Goal: Task Accomplishment & Management: Manage account settings

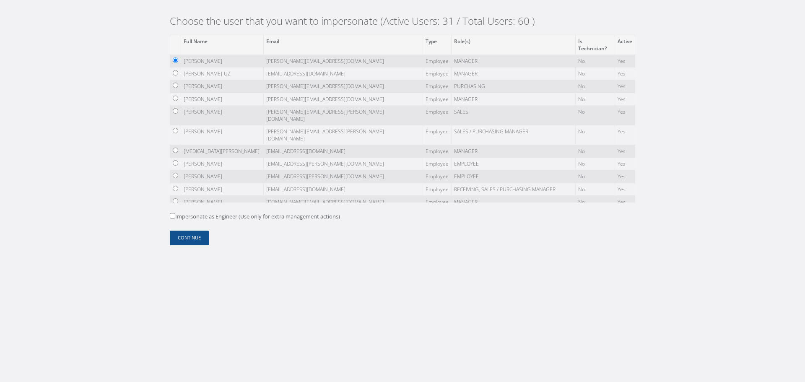
click at [191, 214] on label "Impersonate as Engineer (Use only for extra management actions)" at bounding box center [255, 217] width 170 height 8
click at [175, 214] on input "Impersonate as Engineer (Use only for extra management actions)" at bounding box center [172, 215] width 5 height 5
click at [184, 216] on label "Impersonate as Engineer (Use only for extra management actions)" at bounding box center [255, 217] width 170 height 8
click at [175, 216] on input "Impersonate as Engineer (Use only for extra management actions)" at bounding box center [172, 215] width 5 height 5
click at [195, 215] on label "Impersonate as Engineer (Use only for extra management actions)" at bounding box center [255, 217] width 170 height 8
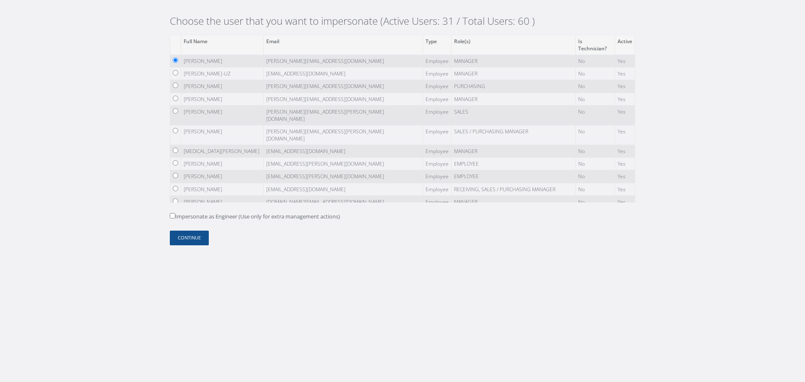
click at [175, 215] on input "Impersonate as Engineer (Use only for extra management actions)" at bounding box center [172, 215] width 5 height 5
click at [174, 213] on input "Impersonate as Engineer (Use only for extra management actions)" at bounding box center [172, 215] width 5 height 5
checkbox input "false"
click at [189, 232] on button "Continue" at bounding box center [189, 238] width 39 height 15
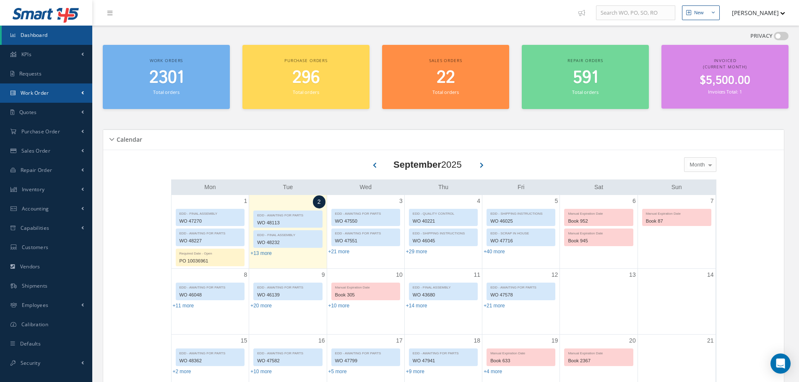
click at [78, 93] on link "Work Order" at bounding box center [46, 92] width 92 height 19
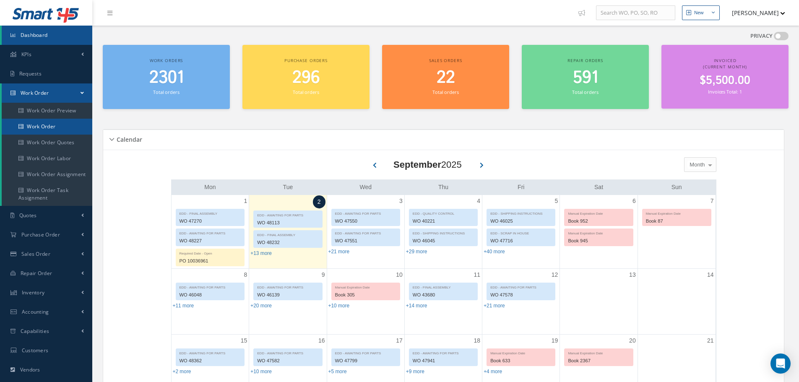
click at [69, 131] on link "Work Order" at bounding box center [47, 127] width 91 height 16
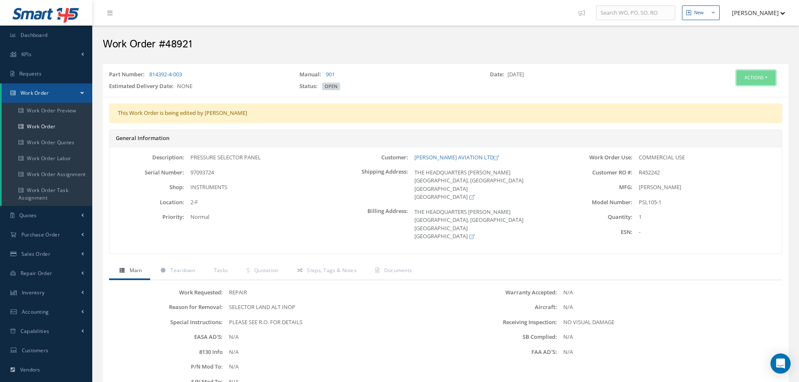
click at [739, 79] on button "Actions" at bounding box center [755, 77] width 39 height 15
click at [728, 96] on link "Edit" at bounding box center [742, 93] width 67 height 11
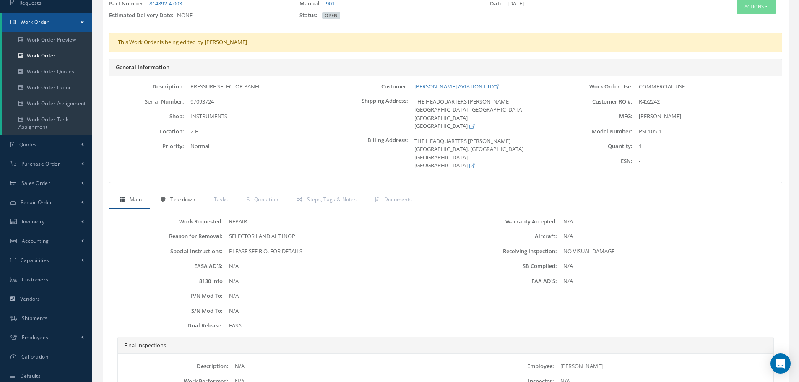
scroll to position [84, 0]
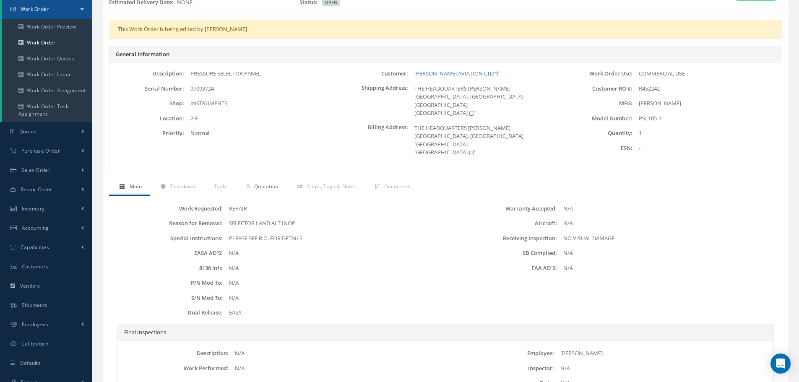
click at [259, 183] on span "Quotation" at bounding box center [266, 186] width 24 height 7
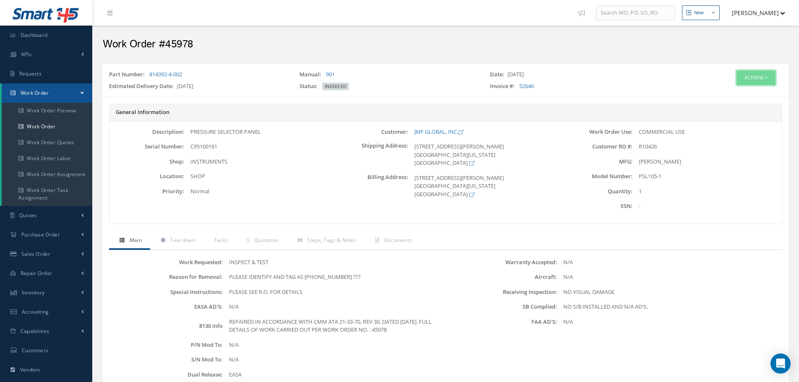
click at [746, 75] on button "Actions" at bounding box center [755, 77] width 39 height 15
click at [741, 91] on link "Edit" at bounding box center [742, 93] width 67 height 11
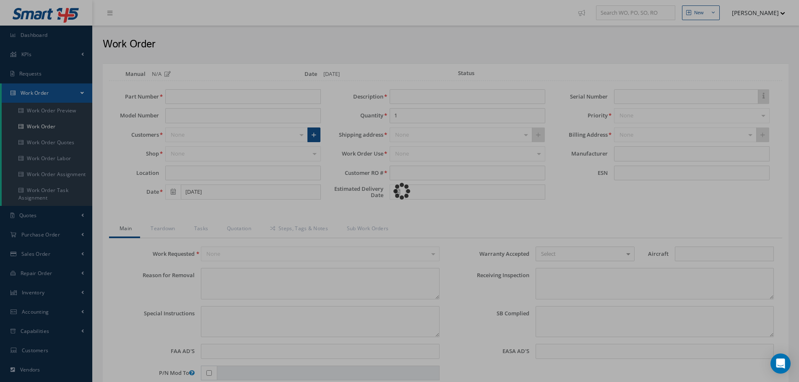
type input "814392-4-002"
type input "PSL105-1"
type input "SHOP"
type input "05/13/2025"
type input "PRESSURE SELECTOR PANEL"
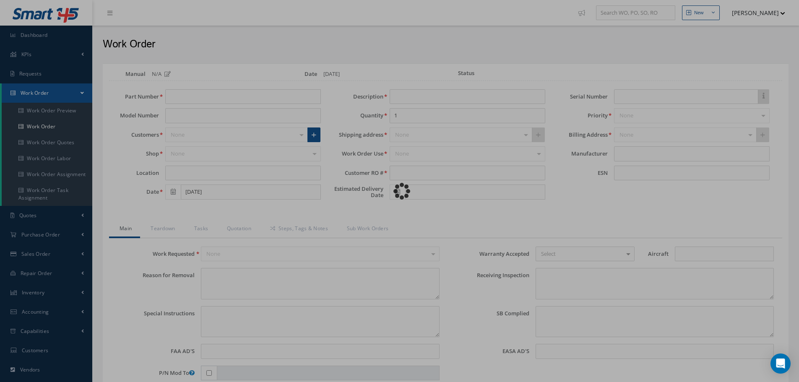
type input "R10426"
type input "06/12/2025"
type input "C95100161"
type textarea "PLEASE IDENTIFY AND TAG AS 7123-19973-0 ???"
type textarea "PLEASE SEE R.O. FOR DETAILS"
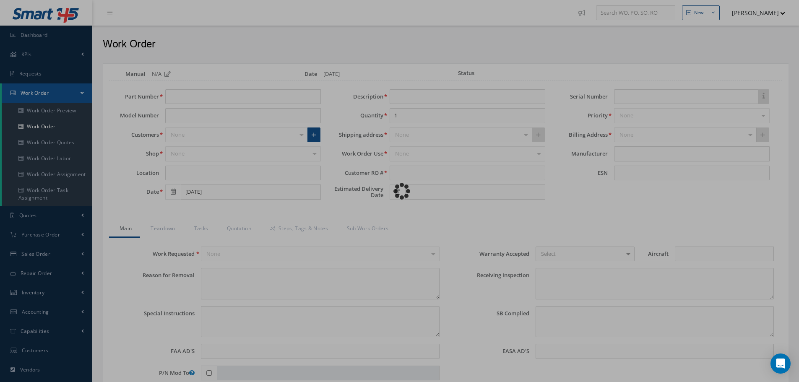
type textarea "NO VISUAL DAMAGE"
type textarea "NO S/B INSTALLED AND N/A AD'S."
type textarea "REPAIRED IN ACCORDANCE WITH CMM ATA 21-33-70, REV 30, DATED Oct 13, 2023. FULL …"
type input "06/05/2025"
type input "06/03/2025"
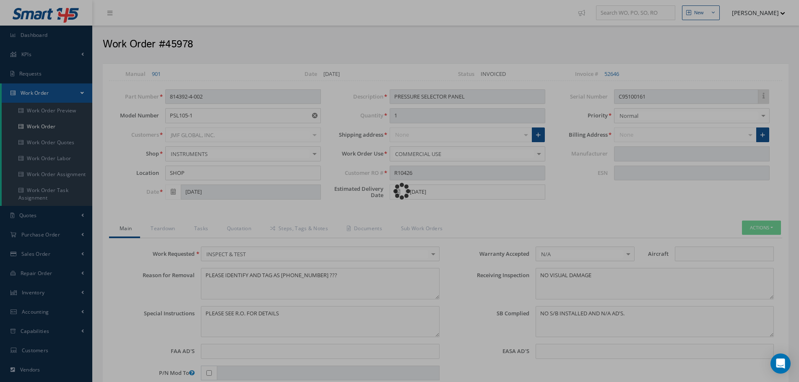
type input "HAMILTON SUNDSTRAND"
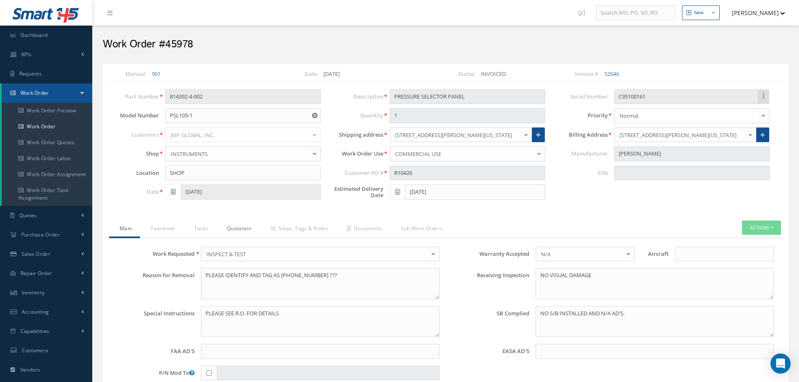
click at [235, 228] on link "Quotation" at bounding box center [237, 229] width 43 height 18
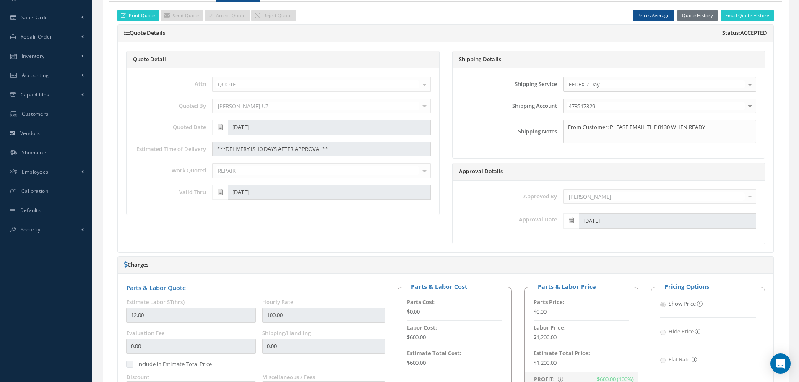
scroll to position [252, 0]
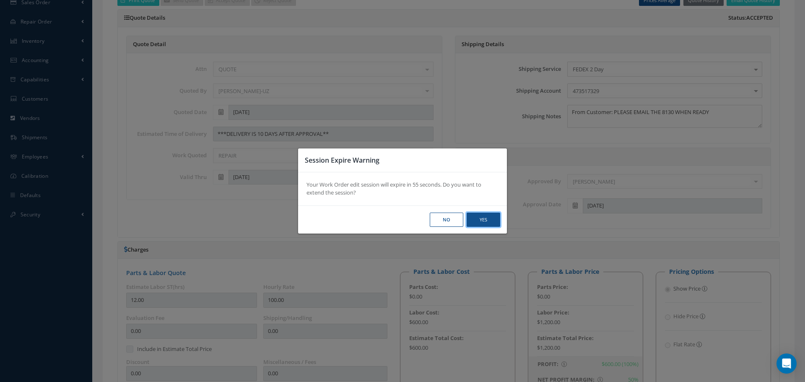
click at [480, 223] on button "Yes" at bounding box center [484, 220] width 34 height 15
